Goal: Task Accomplishment & Management: Use online tool/utility

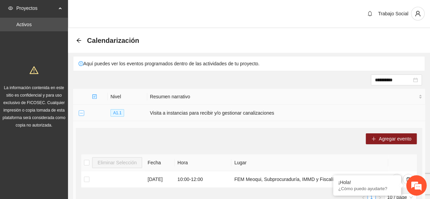
click at [81, 114] on button "Collapse row" at bounding box center [81, 113] width 5 height 5
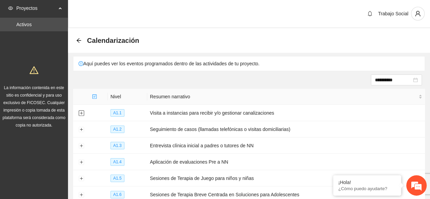
scroll to position [56, 0]
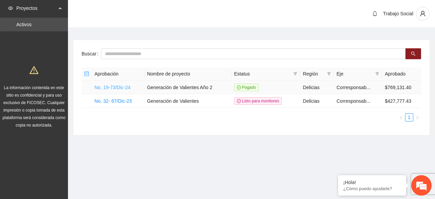
click at [122, 85] on link "No. 19-73/Dic-24" at bounding box center [113, 87] width 36 height 5
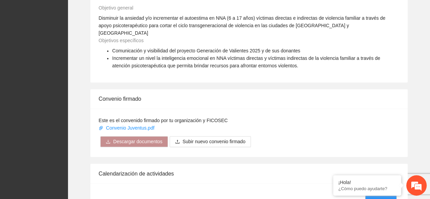
scroll to position [585, 0]
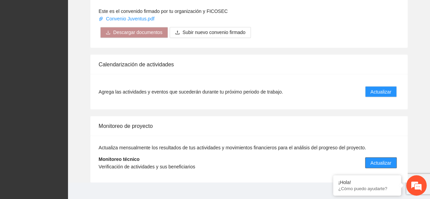
click at [384, 159] on span "Actualizar" at bounding box center [381, 162] width 21 height 7
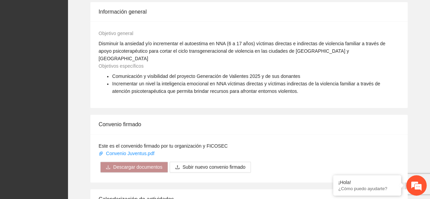
scroll to position [585, 0]
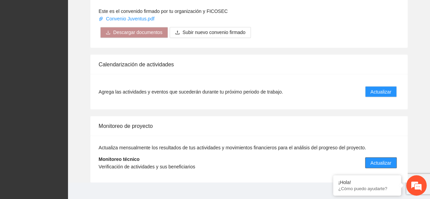
click at [386, 159] on span "Actualizar" at bounding box center [381, 162] width 21 height 7
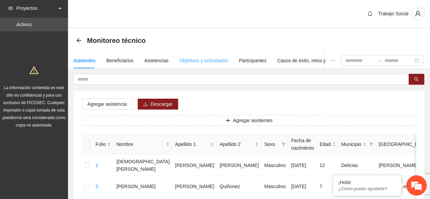
click at [205, 65] on div "Objetivos y actividades" at bounding box center [204, 61] width 49 height 16
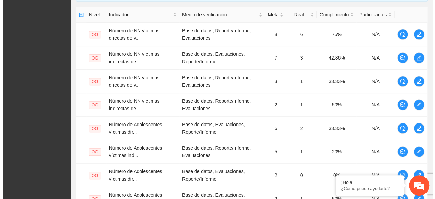
scroll to position [285, 0]
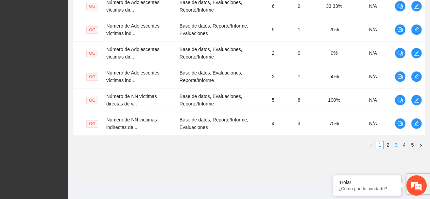
click at [396, 145] on link "3" at bounding box center [395, 144] width 7 height 7
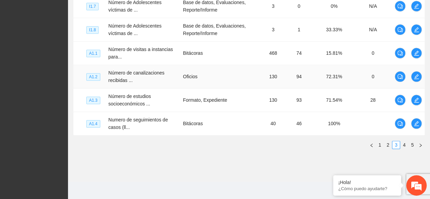
click at [180, 73] on td "Oficios" at bounding box center [221, 76] width 82 height 23
click at [418, 79] on button "button" at bounding box center [416, 76] width 11 height 11
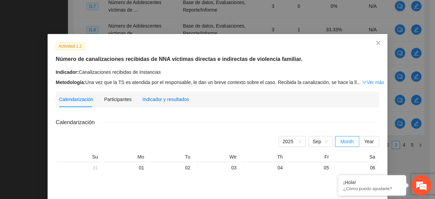
click at [161, 100] on div "Indicador y resultados" at bounding box center [165, 99] width 47 height 7
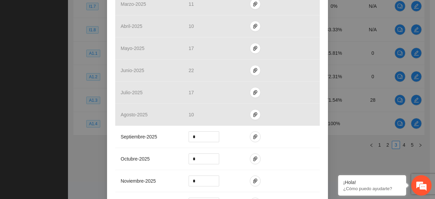
scroll to position [233, 0]
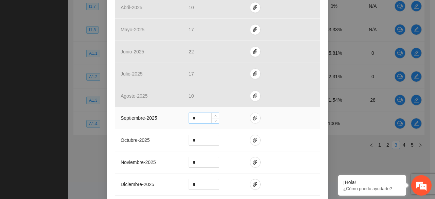
click at [192, 117] on input "*" at bounding box center [204, 118] width 30 height 10
type input "**"
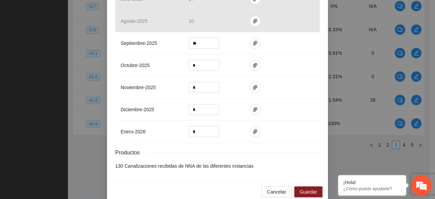
scroll to position [316, 0]
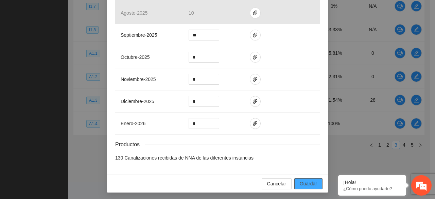
click at [309, 182] on span "Guardar" at bounding box center [308, 183] width 17 height 7
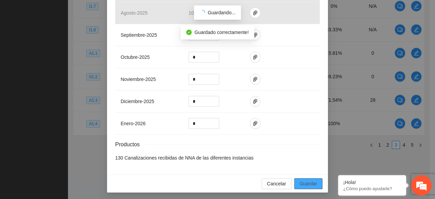
scroll to position [282, 0]
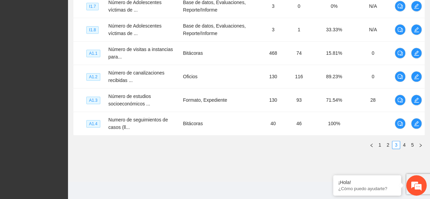
click at [416, 98] on icon "edit" at bounding box center [416, 100] width 5 height 5
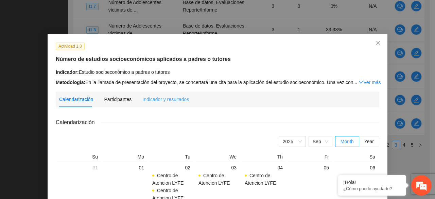
click at [153, 92] on div "Indicador y resultados" at bounding box center [165, 99] width 47 height 16
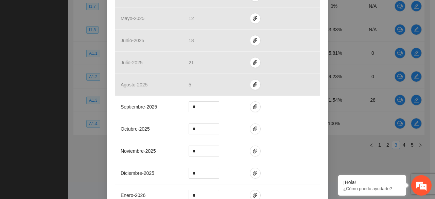
scroll to position [237, 0]
click at [202, 105] on input "*" at bounding box center [204, 106] width 30 height 10
type input "**"
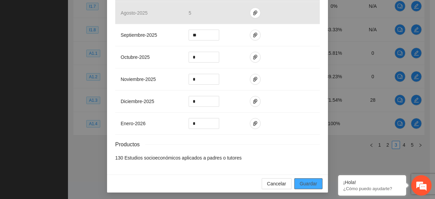
click at [308, 182] on span "Guardar" at bounding box center [308, 183] width 17 height 7
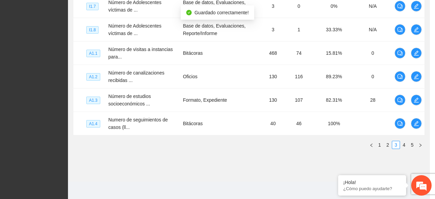
scroll to position [274, 0]
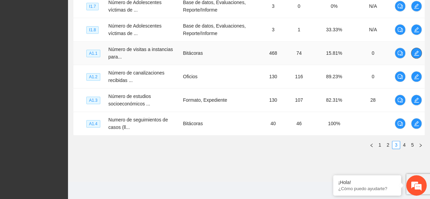
click at [417, 54] on icon "edit" at bounding box center [416, 53] width 5 height 5
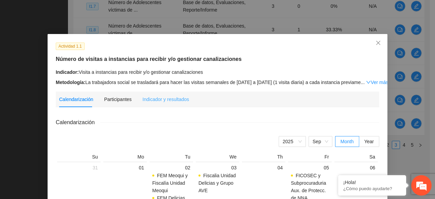
click at [165, 104] on div "Indicador y resultados" at bounding box center [165, 99] width 47 height 16
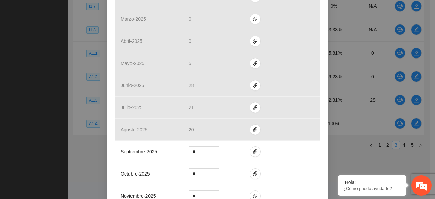
scroll to position [228, 0]
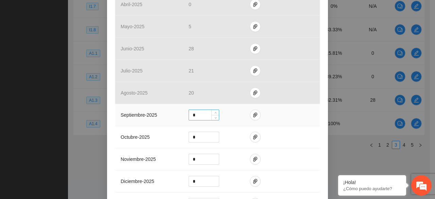
click at [201, 114] on input "*" at bounding box center [204, 115] width 30 height 10
type input "**"
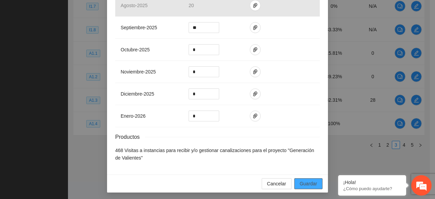
click at [301, 185] on span "Guardar" at bounding box center [308, 183] width 17 height 7
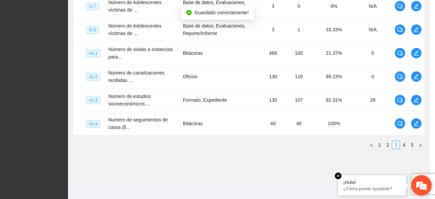
scroll to position [282, 0]
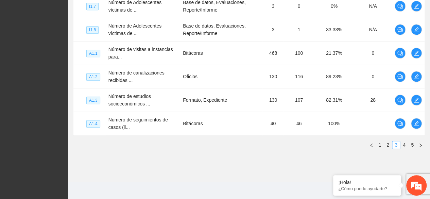
click at [416, 121] on icon "edit" at bounding box center [416, 123] width 5 height 5
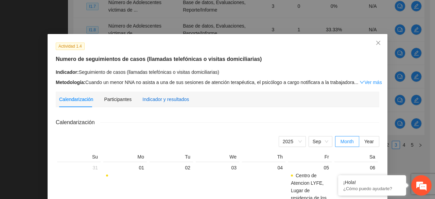
click at [165, 100] on div "Indicador y resultados" at bounding box center [165, 99] width 47 height 7
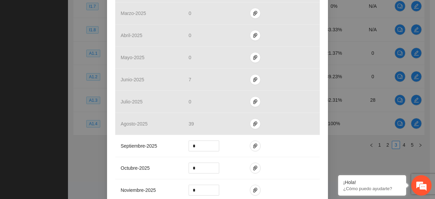
scroll to position [301, 0]
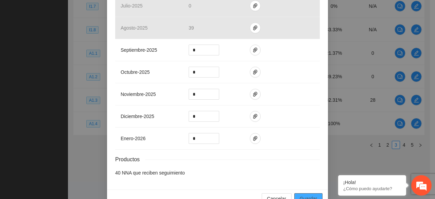
click at [314, 195] on span "Guardar" at bounding box center [308, 198] width 17 height 7
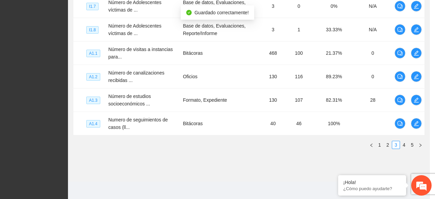
scroll to position [274, 0]
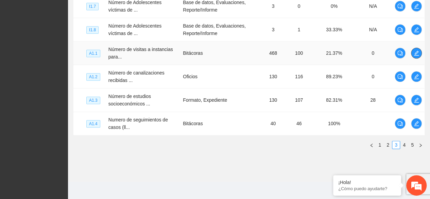
click at [416, 51] on icon "edit" at bounding box center [416, 53] width 5 height 5
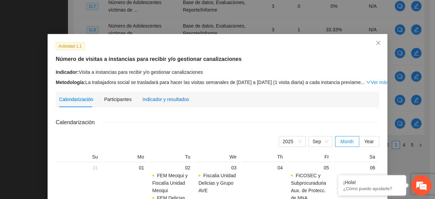
click at [168, 97] on div "Indicador y resultados" at bounding box center [165, 99] width 47 height 7
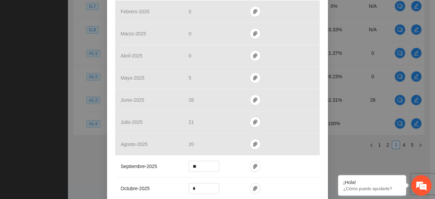
scroll to position [190, 0]
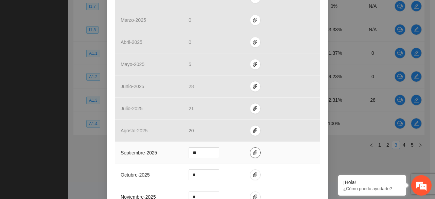
click at [253, 152] on icon "paper-clip" at bounding box center [255, 152] width 5 height 5
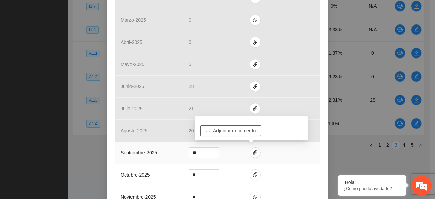
click at [220, 131] on span "Adjuntar documento" at bounding box center [234, 130] width 43 height 7
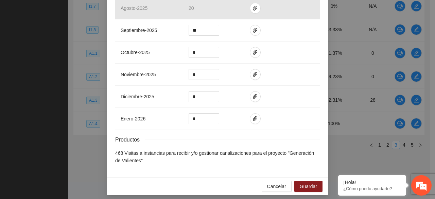
scroll to position [316, 0]
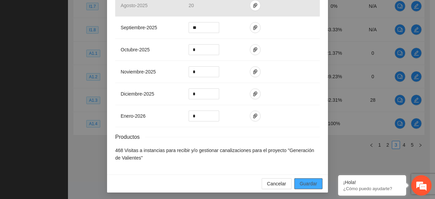
click at [312, 180] on span "Guardar" at bounding box center [308, 183] width 17 height 7
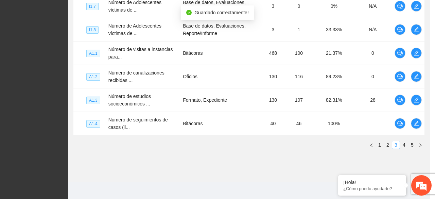
scroll to position [282, 0]
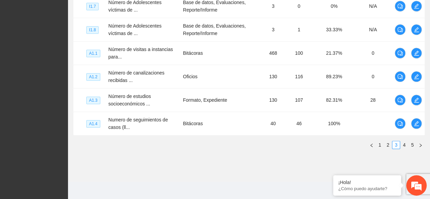
click at [416, 51] on icon "edit" at bounding box center [416, 53] width 5 height 5
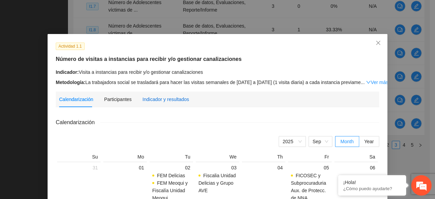
click at [148, 100] on div "Indicador y resultados" at bounding box center [165, 99] width 47 height 7
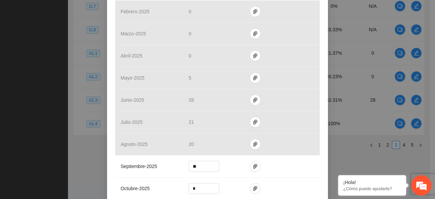
scroll to position [198, 0]
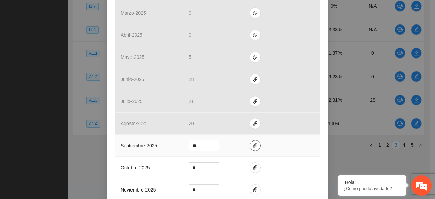
click at [253, 146] on icon "paper-clip" at bounding box center [255, 145] width 4 height 5
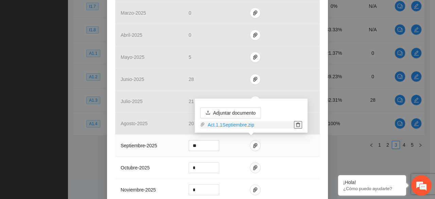
click at [298, 121] on button "button" at bounding box center [298, 124] width 8 height 7
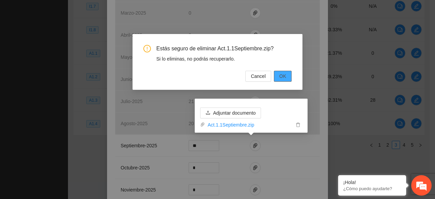
click at [289, 80] on button "OK" at bounding box center [283, 76] width 18 height 11
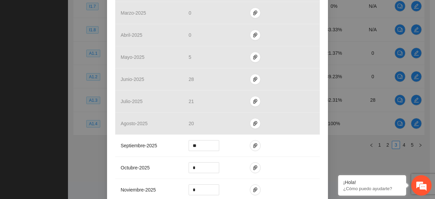
scroll to position [316, 0]
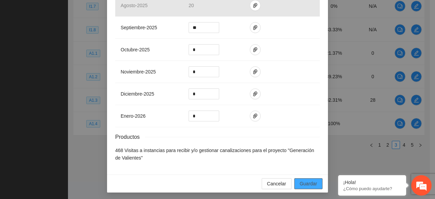
click at [313, 183] on span "Guardar" at bounding box center [308, 183] width 17 height 7
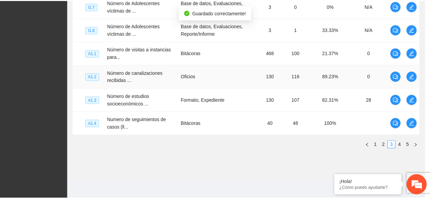
scroll to position [282, 0]
